Goal: Task Accomplishment & Management: Manage account settings

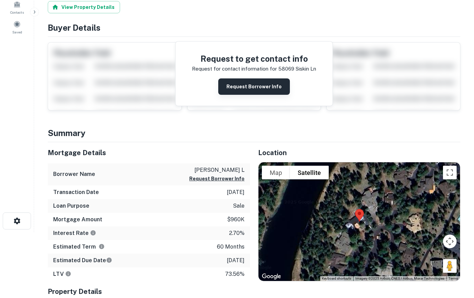
scroll to position [104, 0]
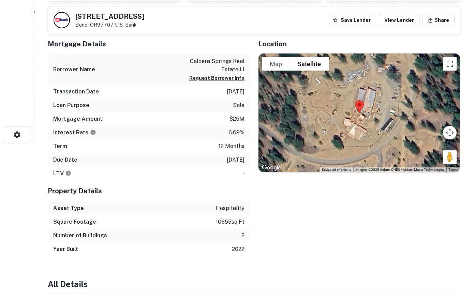
scroll to position [139, 0]
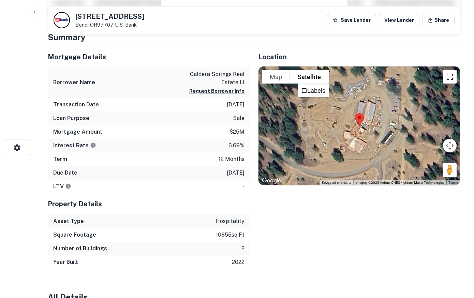
click at [449, 76] on button "Toggle fullscreen view" at bounding box center [450, 77] width 14 height 14
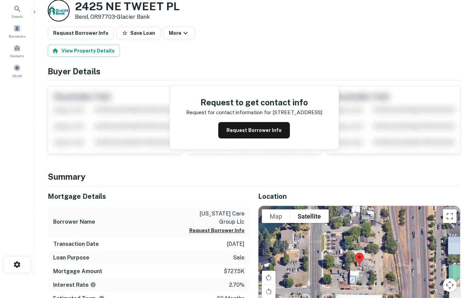
scroll to position [104, 0]
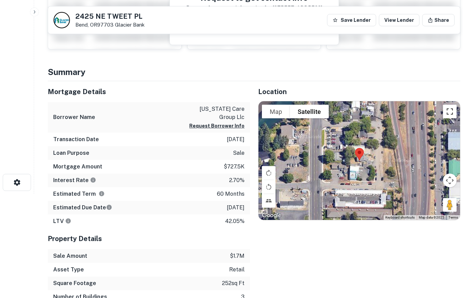
click at [448, 113] on button "Toggle fullscreen view" at bounding box center [450, 112] width 14 height 14
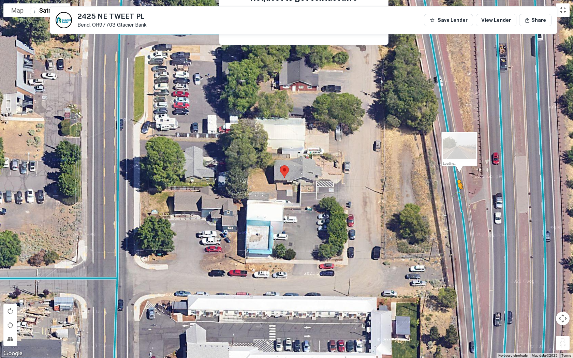
drag, startPoint x: 562, startPoint y: 342, endPoint x: 458, endPoint y: 195, distance: 179.8
click at [458, 195] on div "To activate drag with keyboard, press Alt + Enter. Once in keyboard drag state,…" at bounding box center [286, 179] width 573 height 358
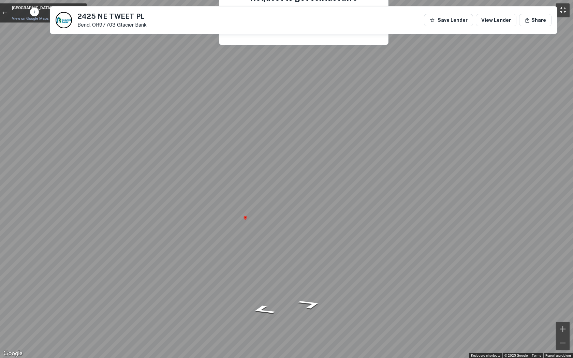
click at [474, 13] on button "Toggle fullscreen view" at bounding box center [563, 10] width 14 height 14
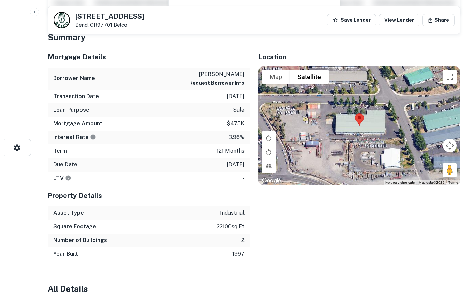
scroll to position [104, 0]
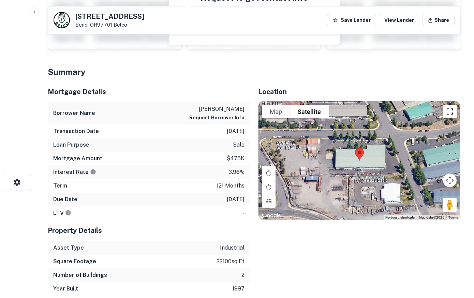
click at [451, 112] on button "Toggle fullscreen view" at bounding box center [450, 112] width 14 height 14
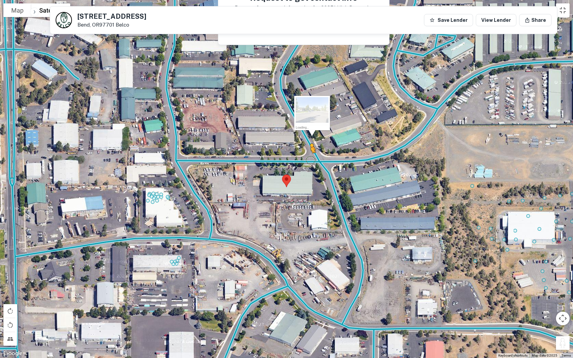
drag, startPoint x: 562, startPoint y: 342, endPoint x: 310, endPoint y: 159, distance: 311.4
click at [310, 159] on div "To activate drag with keyboard, press Alt + Enter. Once in keyboard drag state,…" at bounding box center [286, 179] width 573 height 358
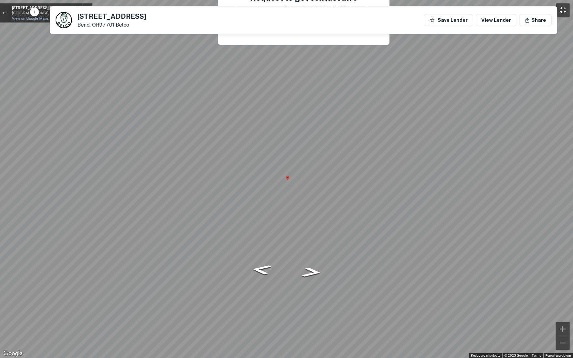
click at [474, 5] on button "Toggle fullscreen view" at bounding box center [563, 10] width 14 height 14
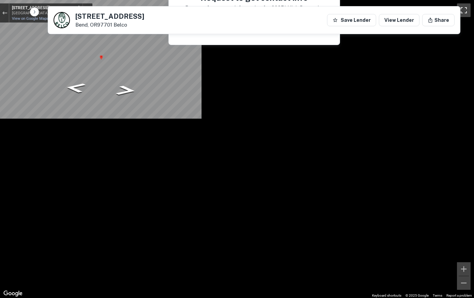
scroll to position [0, 0]
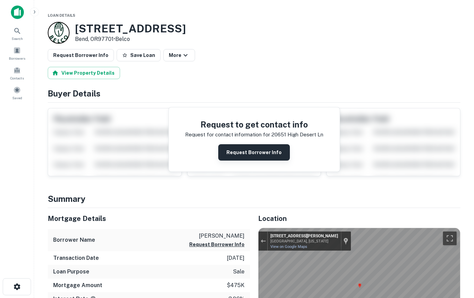
click at [261, 149] on button "Request Borrower Info" at bounding box center [254, 152] width 72 height 16
